Goal: Task Accomplishment & Management: Use online tool/utility

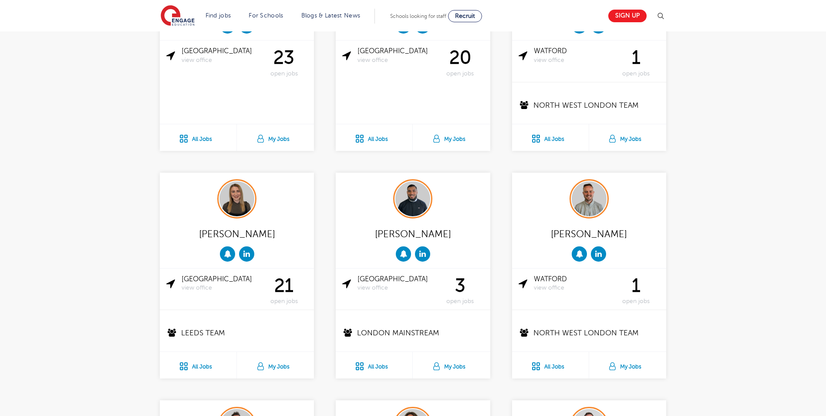
scroll to position [653, 0]
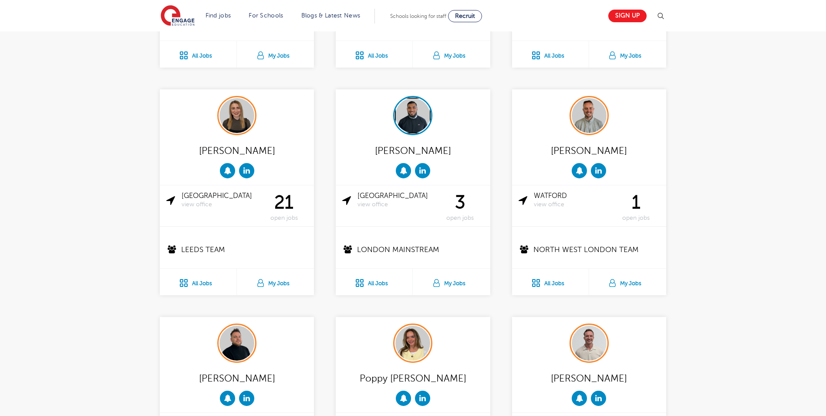
click at [400, 129] on div at bounding box center [413, 115] width 37 height 37
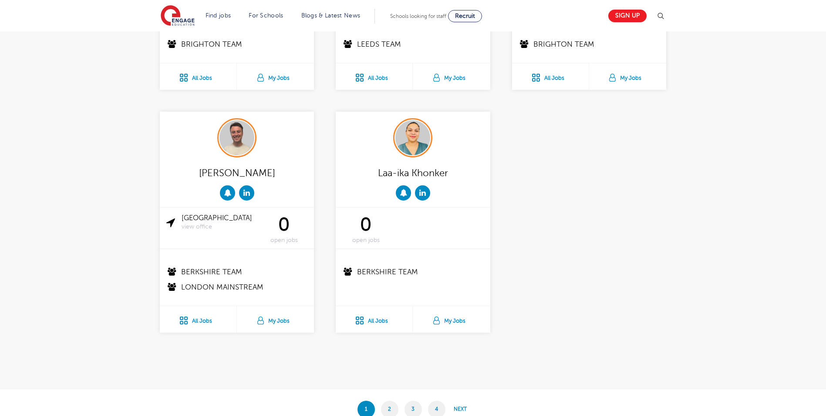
scroll to position [1612, 0]
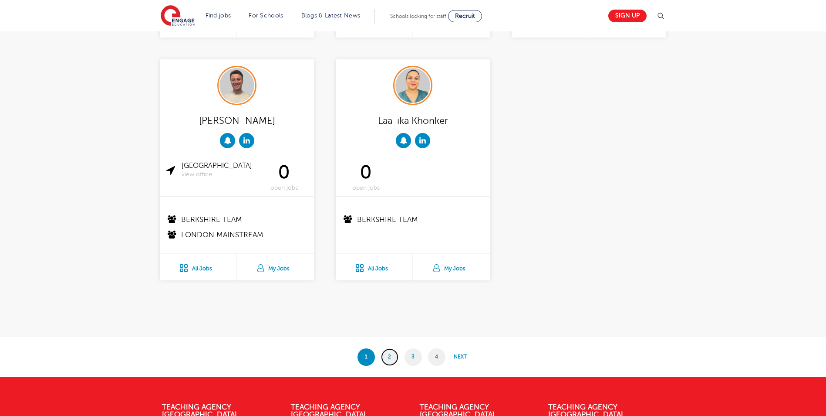
click at [389, 361] on link "2" at bounding box center [389, 356] width 17 height 17
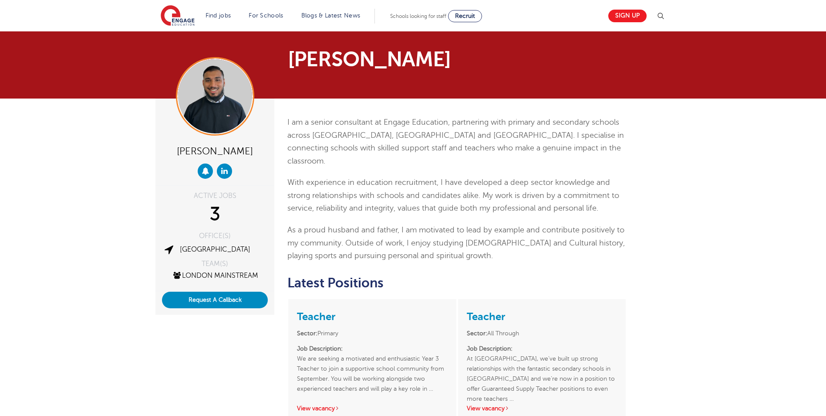
scroll to position [218, 0]
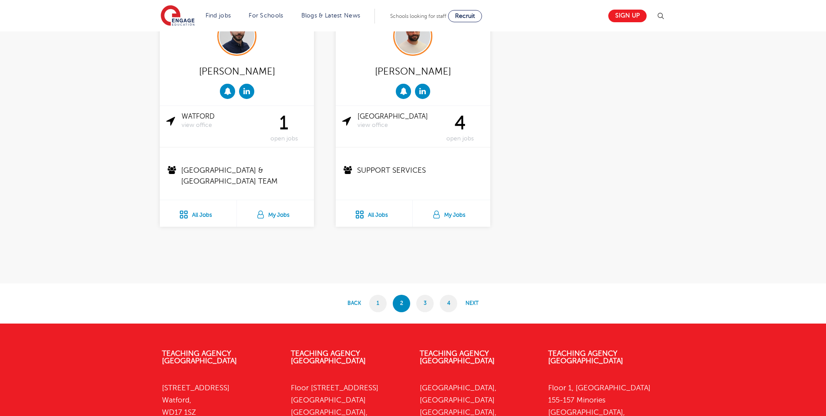
scroll to position [1743, 0]
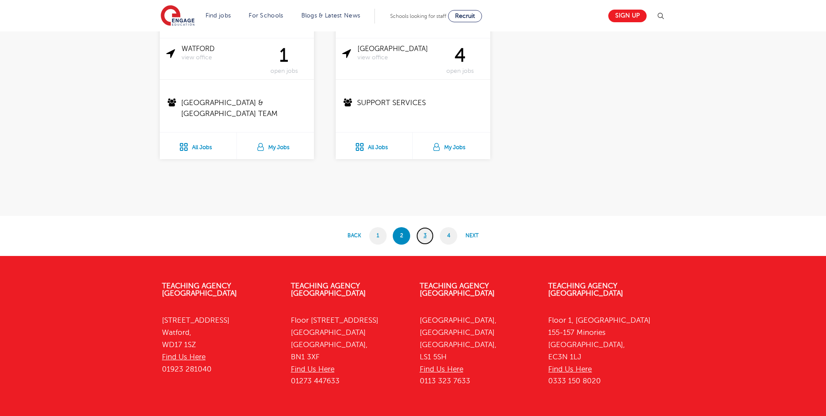
click at [424, 234] on link "3" at bounding box center [424, 235] width 17 height 17
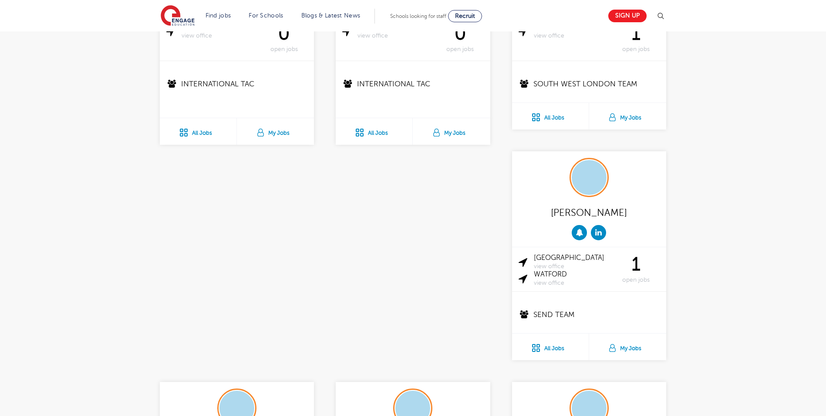
scroll to position [1656, 0]
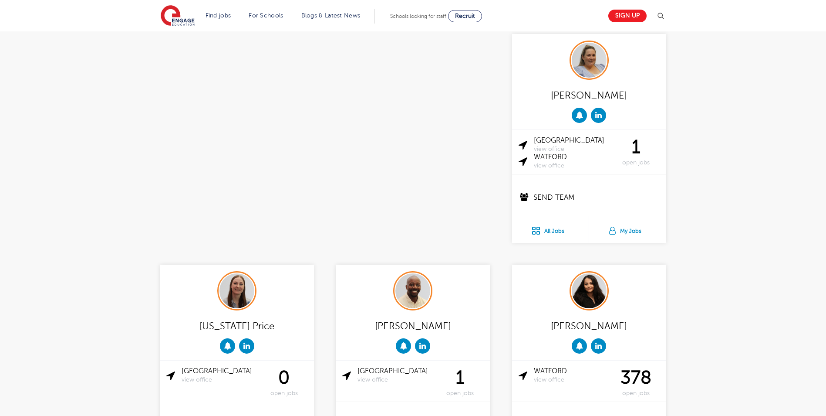
click at [572, 273] on img at bounding box center [589, 290] width 35 height 35
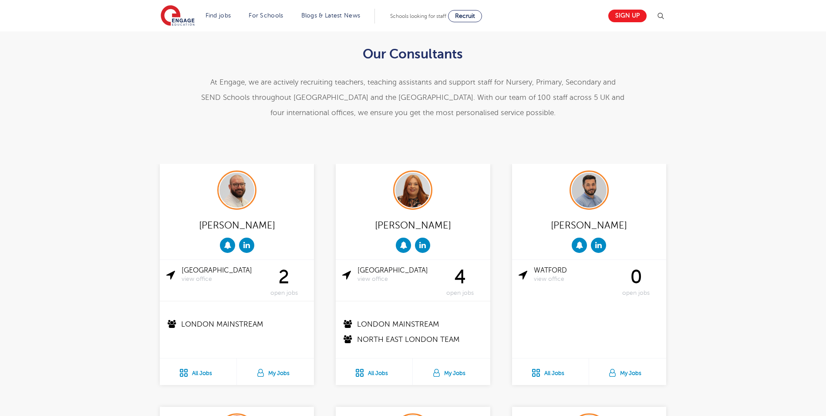
scroll to position [174, 0]
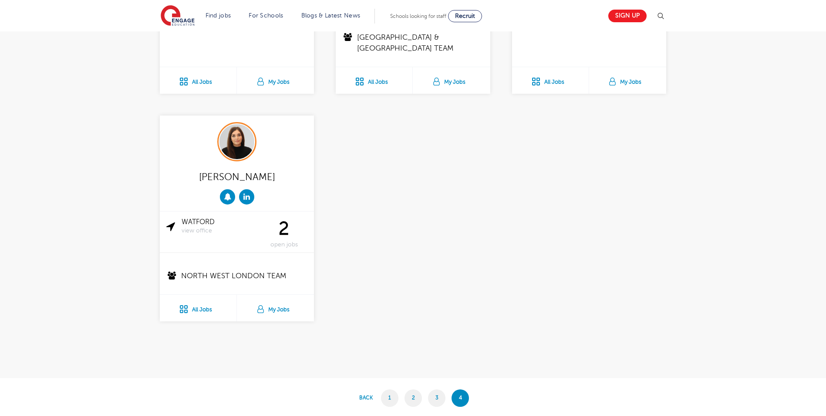
scroll to position [958, 0]
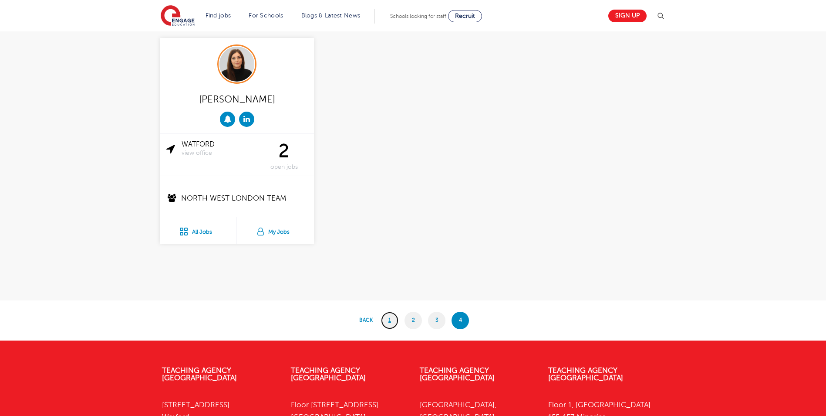
click at [388, 322] on link "1" at bounding box center [389, 319] width 17 height 17
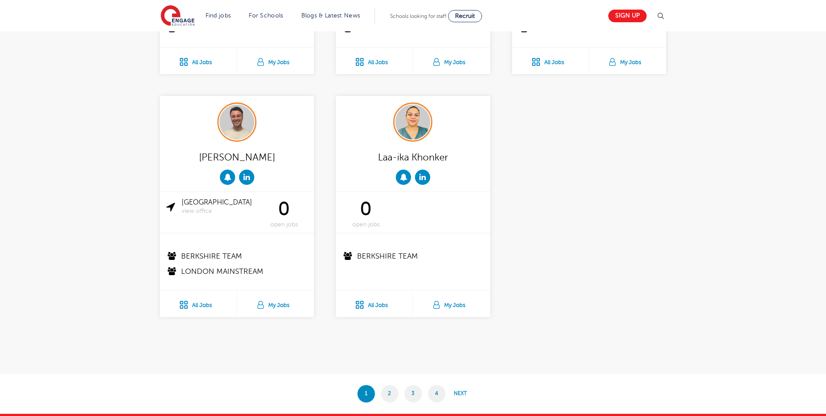
scroll to position [1612, 0]
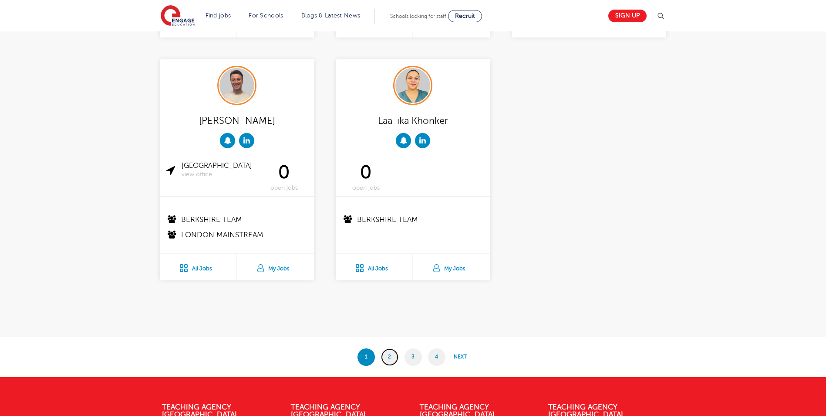
click at [396, 354] on link "2" at bounding box center [389, 356] width 17 height 17
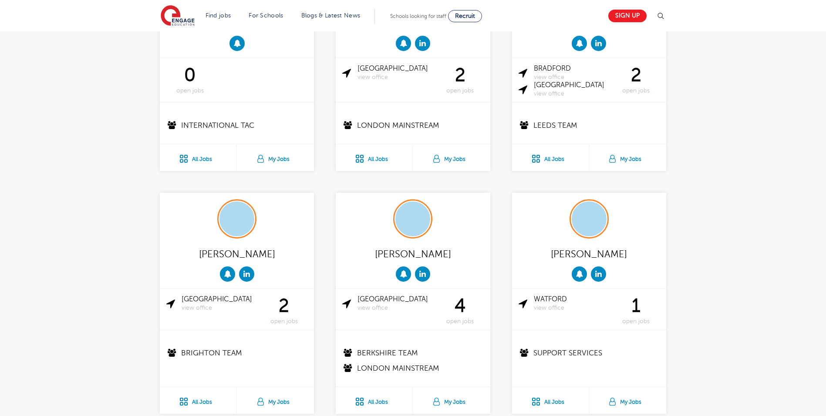
scroll to position [1176, 0]
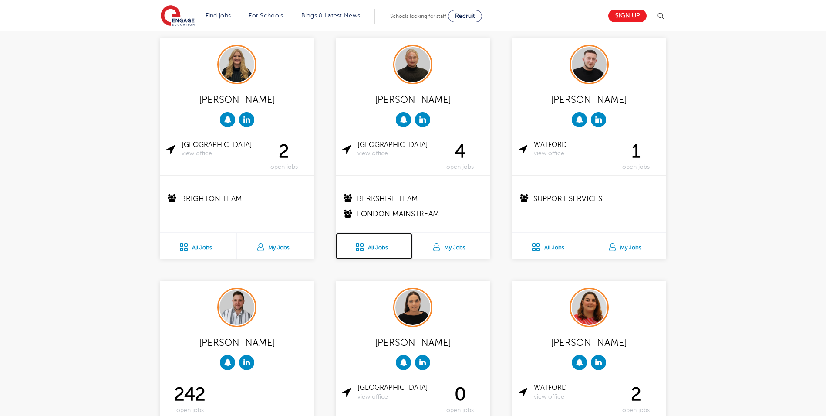
click at [376, 251] on link "All Jobs" at bounding box center [374, 246] width 77 height 27
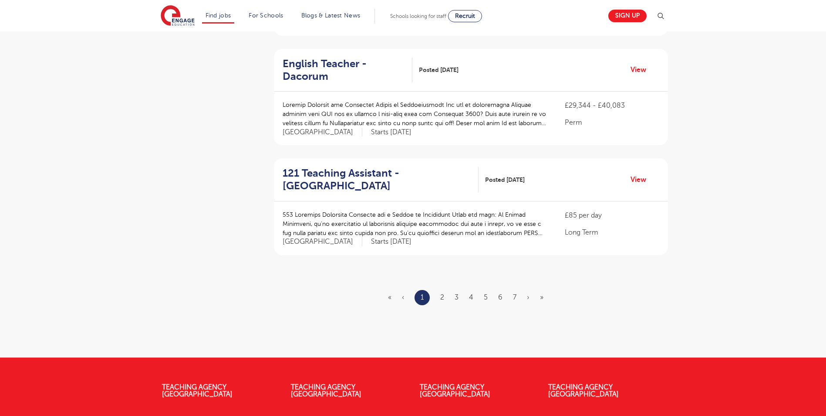
scroll to position [1089, 0]
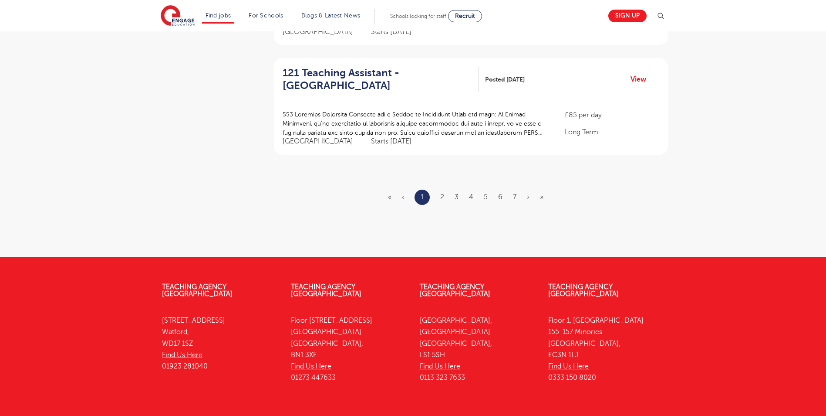
click at [438, 190] on ul "« ‹ 1 2 3 4 5 6 7 › »" at bounding box center [471, 197] width 166 height 15
click at [439, 190] on ul "« ‹ 1 2 3 4 5 6 7 › »" at bounding box center [471, 197] width 166 height 15
click at [443, 193] on link "2" at bounding box center [442, 197] width 4 height 8
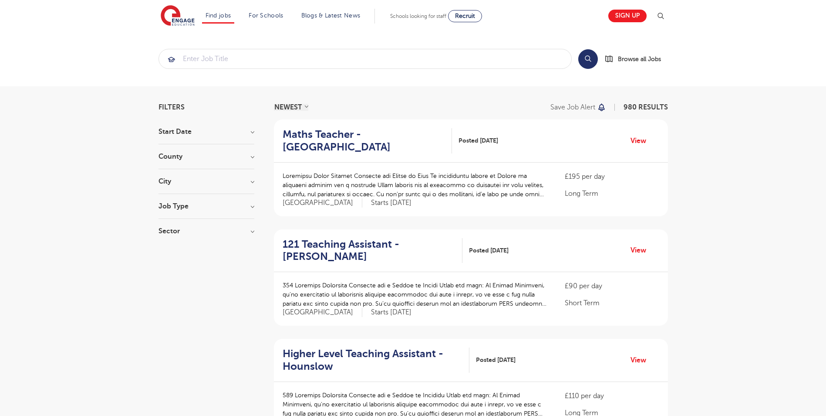
click at [251, 156] on h3 "County" at bounding box center [207, 156] width 96 height 7
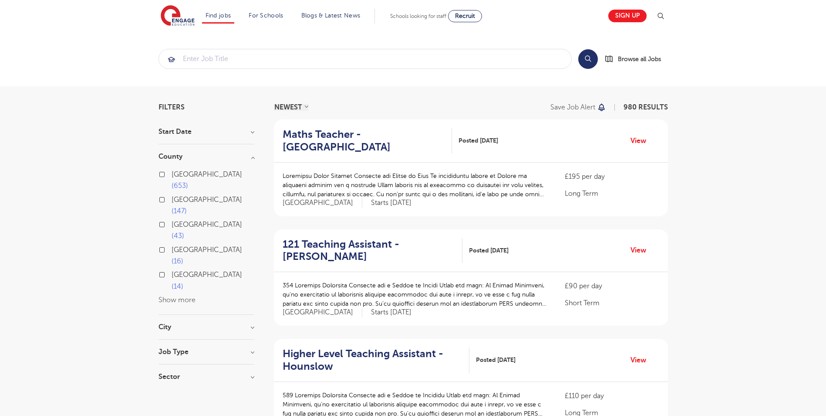
click at [169, 296] on button "Show more" at bounding box center [177, 300] width 37 height 8
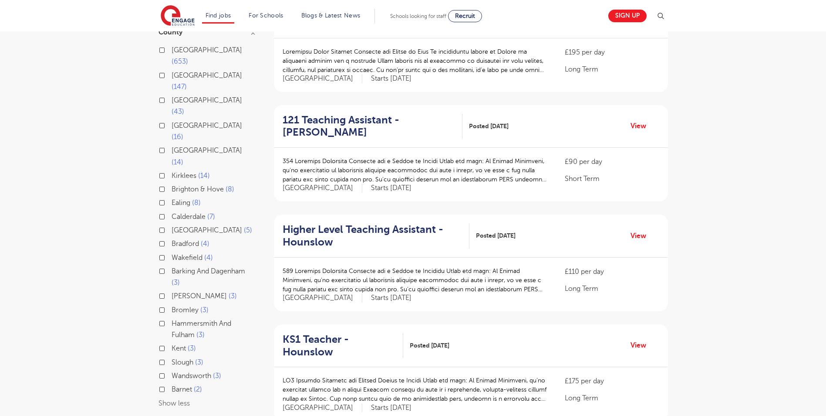
scroll to position [174, 0]
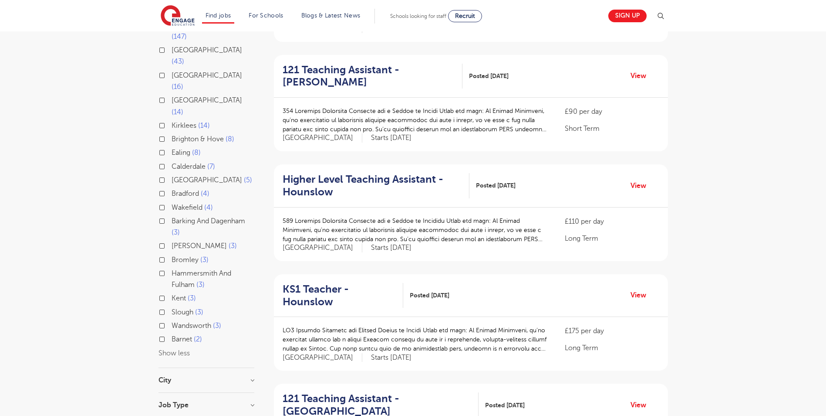
click at [174, 318] on section "Start Date September 112 October 35 November 33 [DATE] Show more County [GEOGRA…" at bounding box center [207, 198] width 96 height 488
click at [174, 376] on h3 "City" at bounding box center [207, 379] width 96 height 7
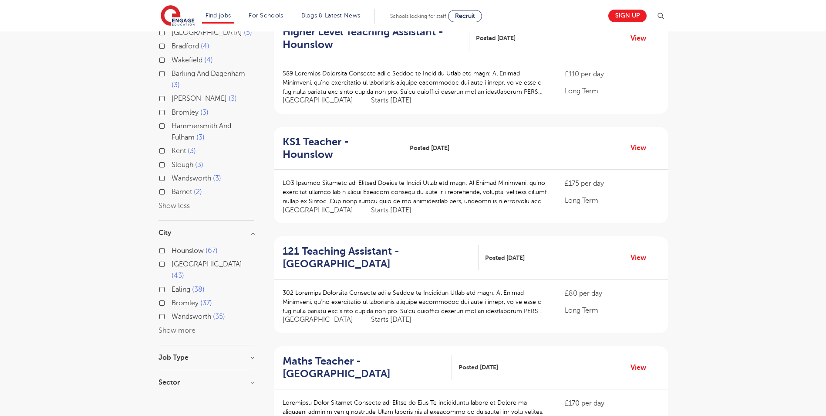
scroll to position [392, 0]
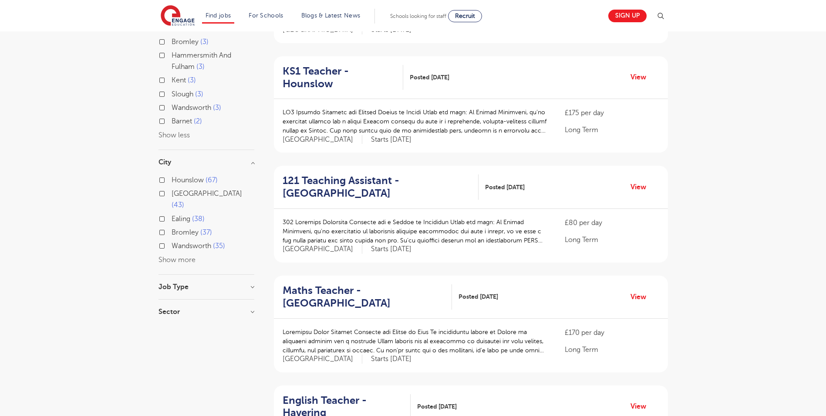
click at [196, 159] on h3 "City" at bounding box center [207, 162] width 96 height 7
click at [254, 208] on h3 "Sector" at bounding box center [207, 211] width 96 height 7
click at [221, 183] on h3 "Job Type" at bounding box center [207, 186] width 96 height 7
click at [218, 183] on h3 "Job Type" at bounding box center [207, 186] width 96 height 7
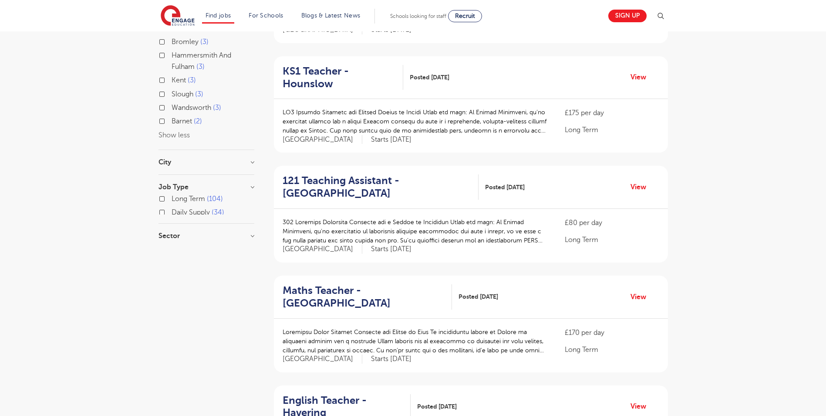
click at [215, 159] on h3 "City" at bounding box center [207, 162] width 96 height 7
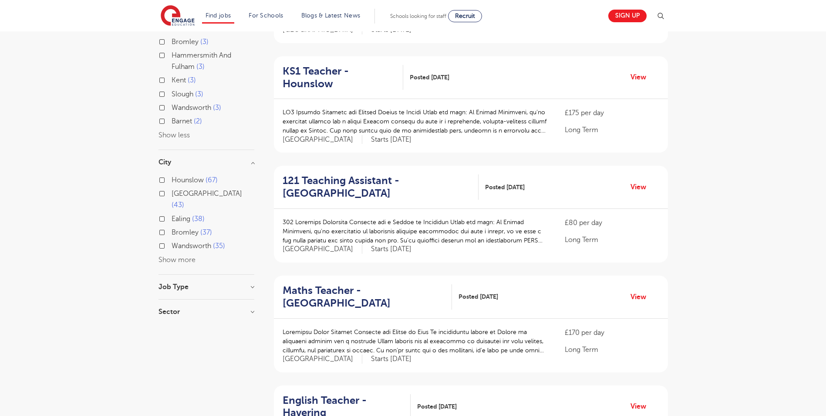
click at [165, 256] on button "Show more" at bounding box center [177, 260] width 37 height 8
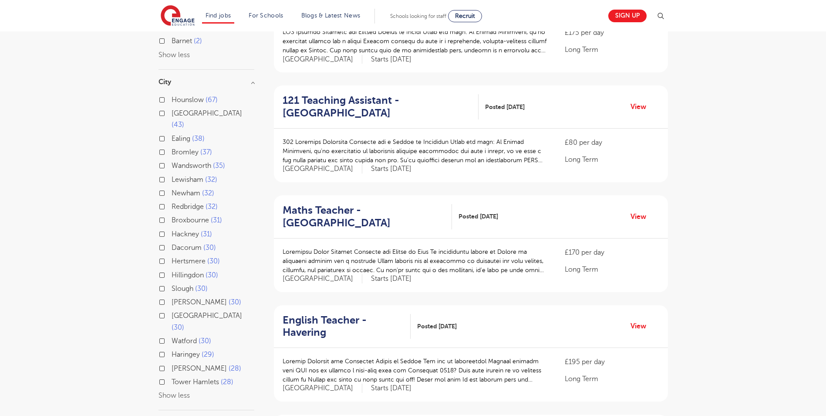
scroll to position [479, 0]
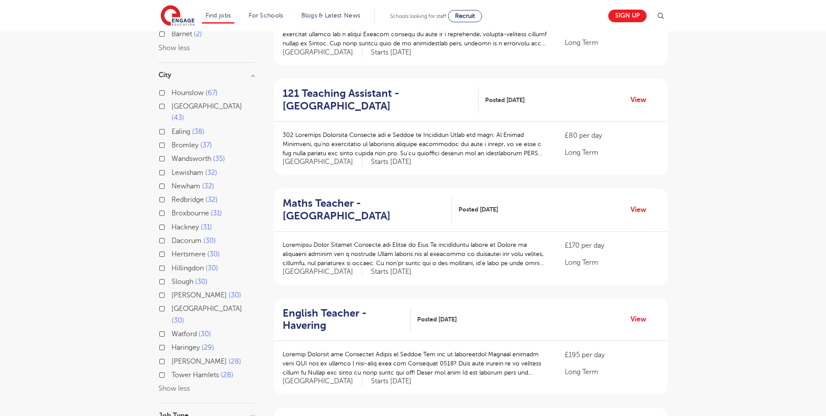
click at [172, 262] on label "Hillingdon 30" at bounding box center [195, 267] width 47 height 11
click at [172, 264] on input "Hillingdon 30" at bounding box center [175, 267] width 6 height 6
checkbox input "true"
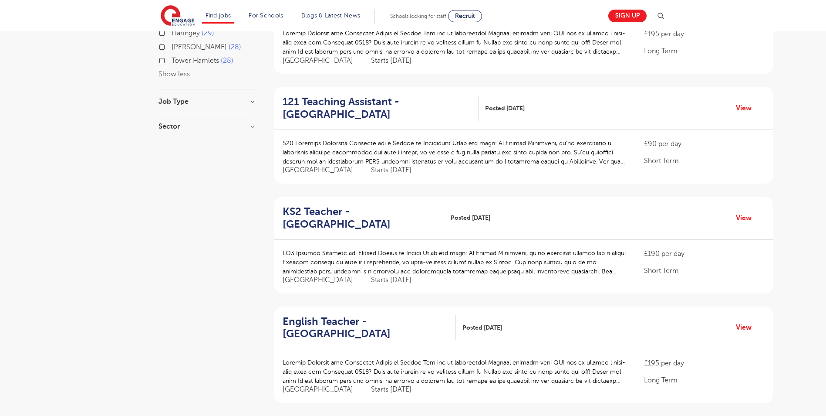
scroll to position [349, 0]
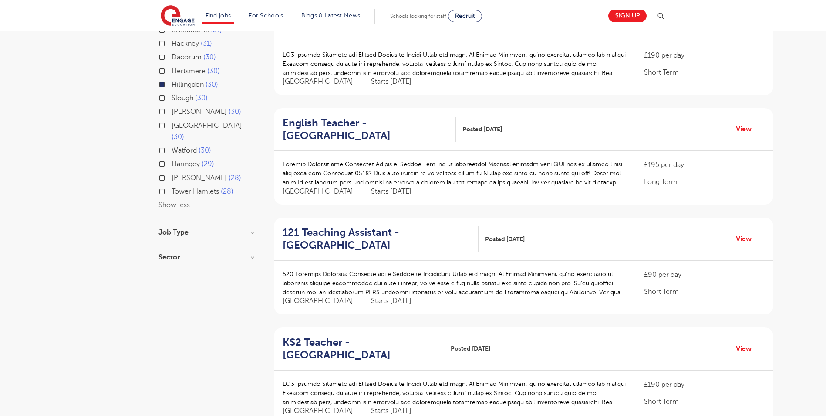
click at [172, 92] on label "Slough 30" at bounding box center [190, 97] width 36 height 11
click at [172, 94] on input "Slough 30" at bounding box center [175, 97] width 6 height 6
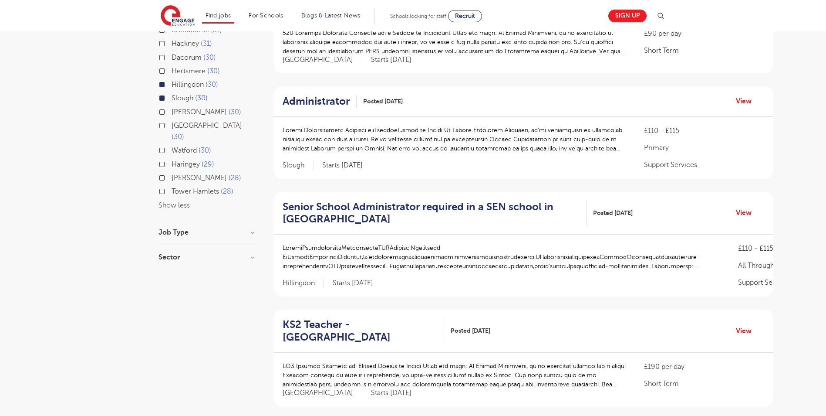
click at [172, 79] on label "Hillingdon 30" at bounding box center [195, 84] width 47 height 11
click at [172, 81] on input "Hillingdon 30" at bounding box center [175, 84] width 6 height 6
checkbox input "false"
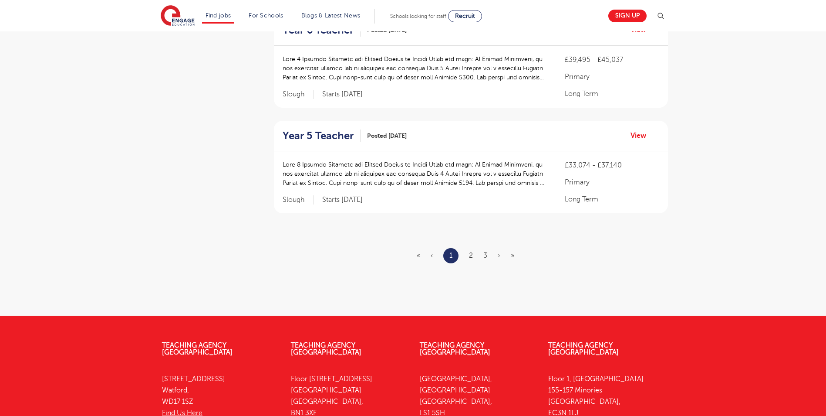
scroll to position [1046, 0]
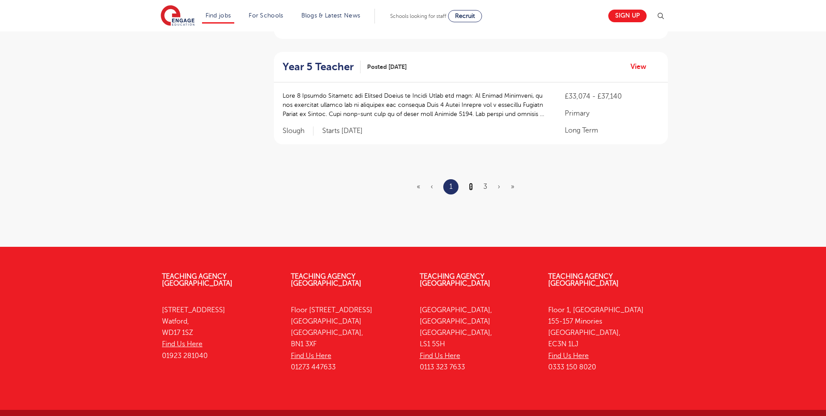
click at [470, 183] on link "2" at bounding box center [471, 187] width 4 height 8
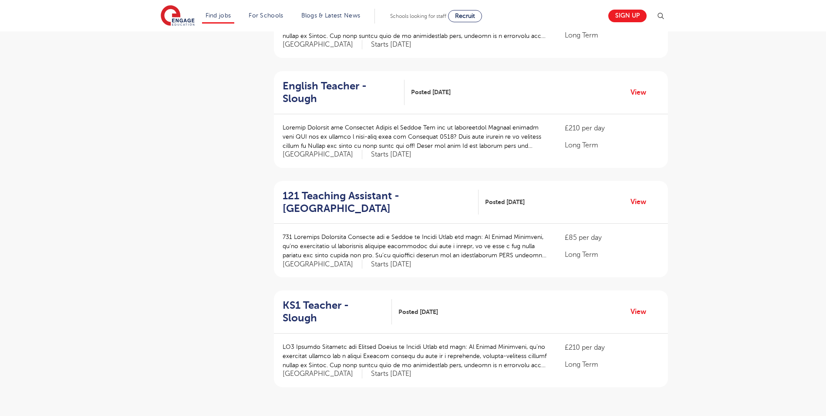
scroll to position [915, 0]
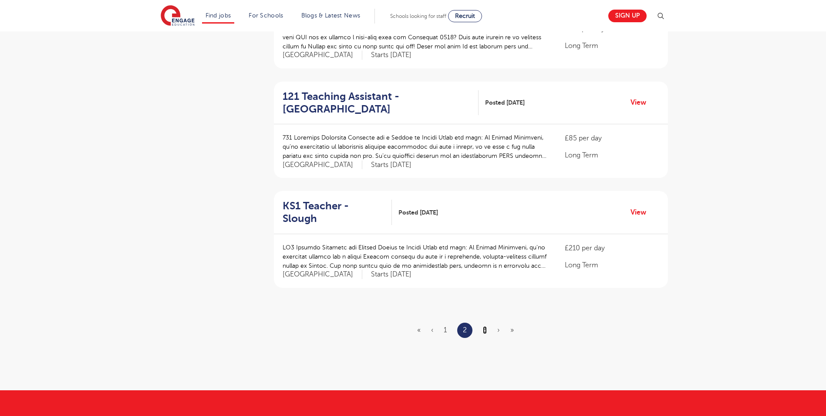
click at [486, 326] on link "3" at bounding box center [485, 330] width 4 height 8
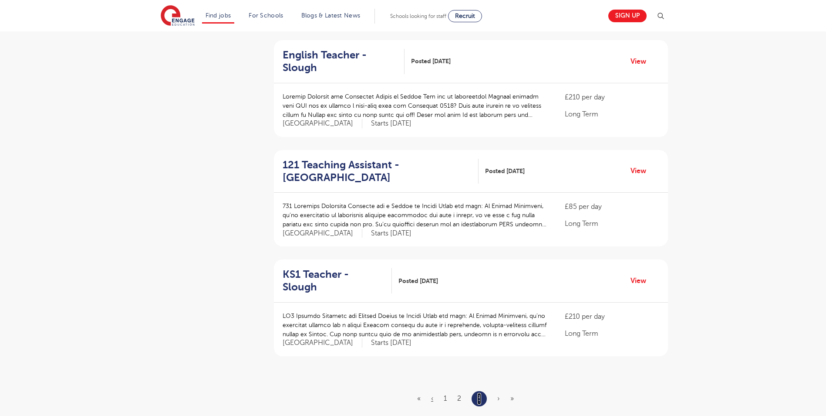
scroll to position [784, 0]
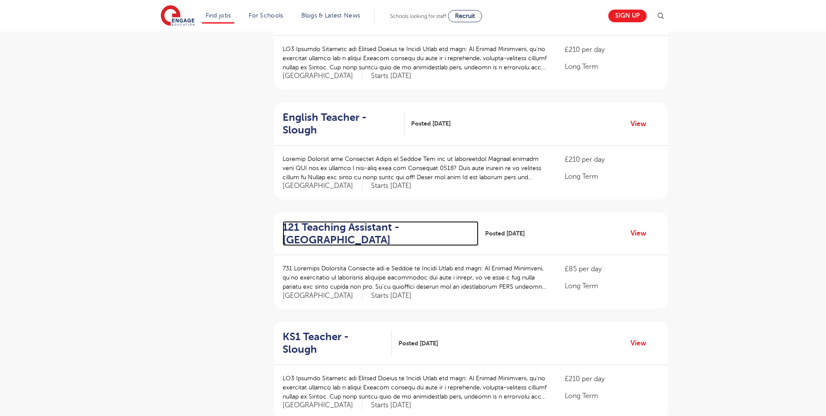
click at [328, 221] on h2 "121 Teaching Assistant - Slough" at bounding box center [378, 233] width 190 height 25
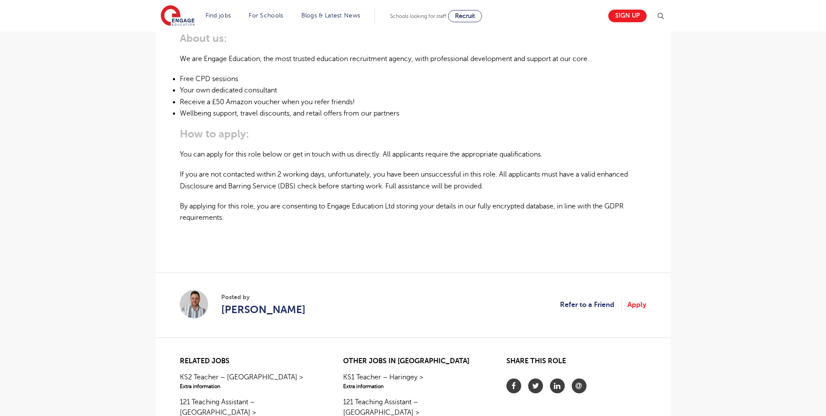
scroll to position [610, 0]
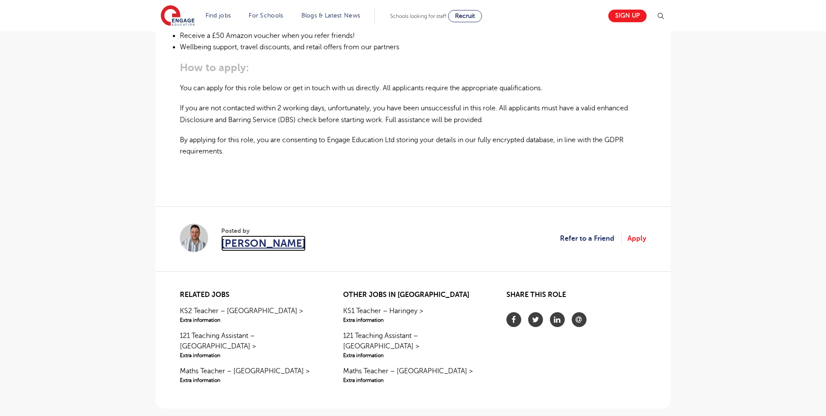
click at [229, 235] on span "[PERSON_NAME]" at bounding box center [263, 243] width 85 height 16
